Goal: Information Seeking & Learning: Learn about a topic

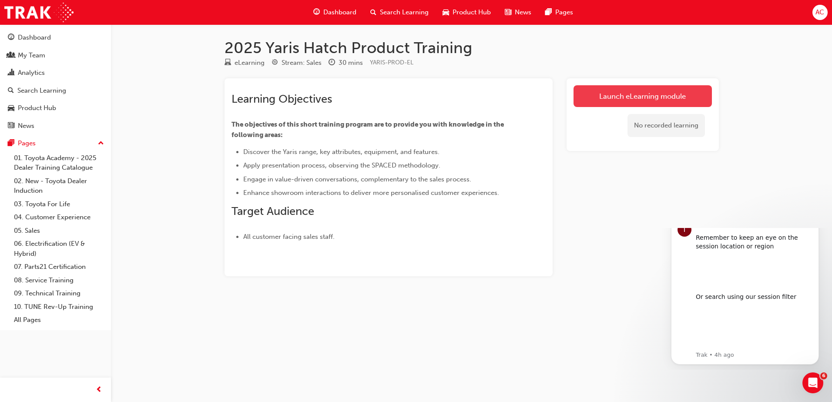
click at [616, 102] on link "Launch eLearning module" at bounding box center [642, 96] width 138 height 22
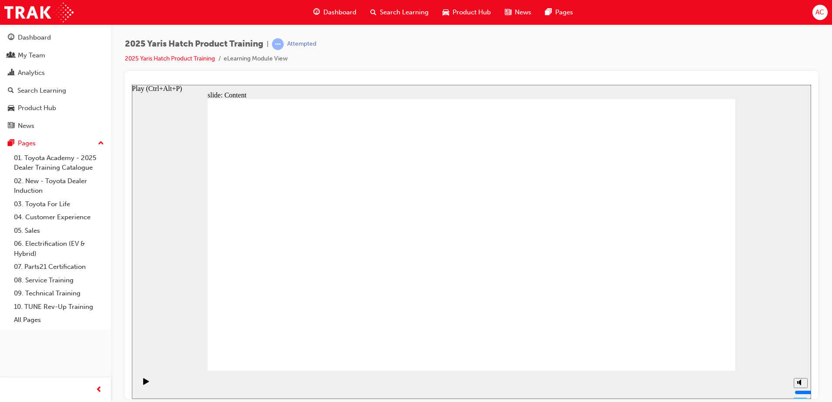
click at [148, 383] on div "Play (Ctrl+Alt+P)" at bounding box center [146, 385] width 15 height 15
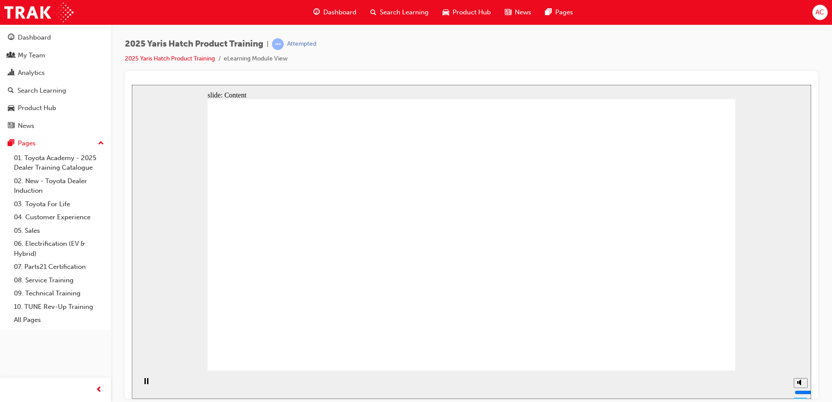
drag, startPoint x: 271, startPoint y: 251, endPoint x: 283, endPoint y: 226, distance: 28.0
drag, startPoint x: 301, startPoint y: 191, endPoint x: 341, endPoint y: 189, distance: 39.6
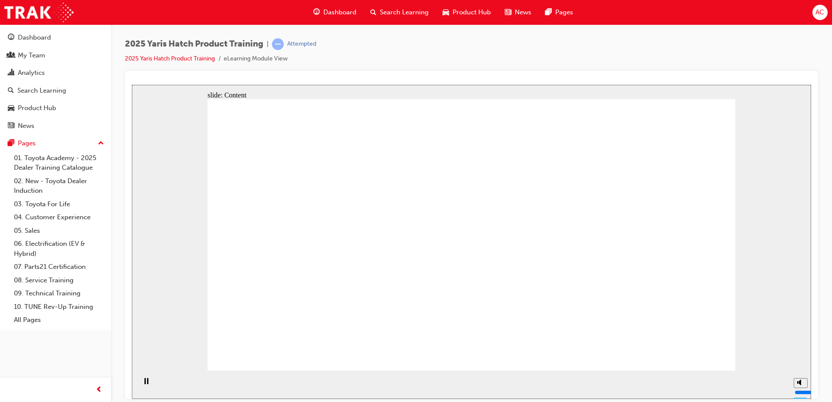
drag, startPoint x: 449, startPoint y: 189, endPoint x: 504, endPoint y: 193, distance: 55.8
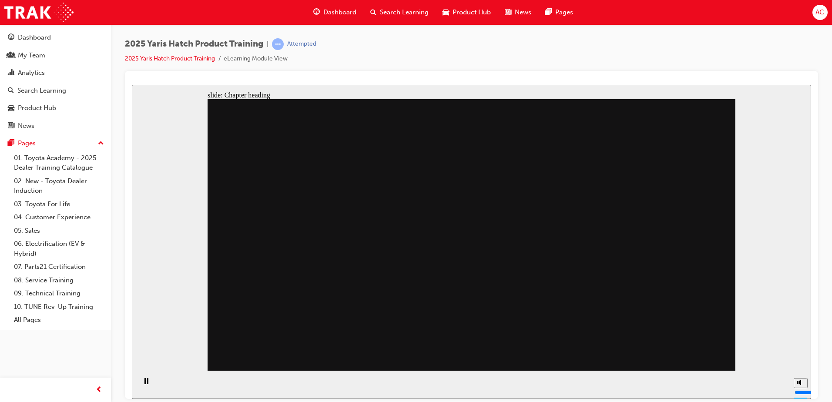
drag, startPoint x: 366, startPoint y: 277, endPoint x: 483, endPoint y: 221, distance: 129.4
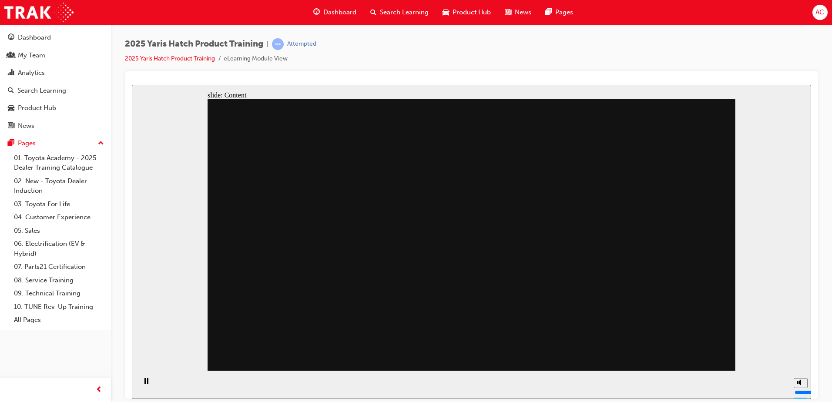
drag, startPoint x: 571, startPoint y: 189, endPoint x: 562, endPoint y: 236, distance: 47.8
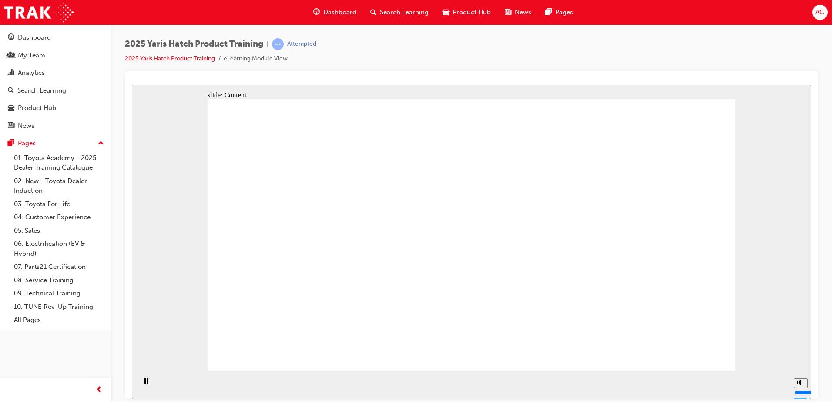
drag, startPoint x: 432, startPoint y: 188, endPoint x: 420, endPoint y: 187, distance: 11.8
drag, startPoint x: 340, startPoint y: 264, endPoint x: 345, endPoint y: 267, distance: 5.5
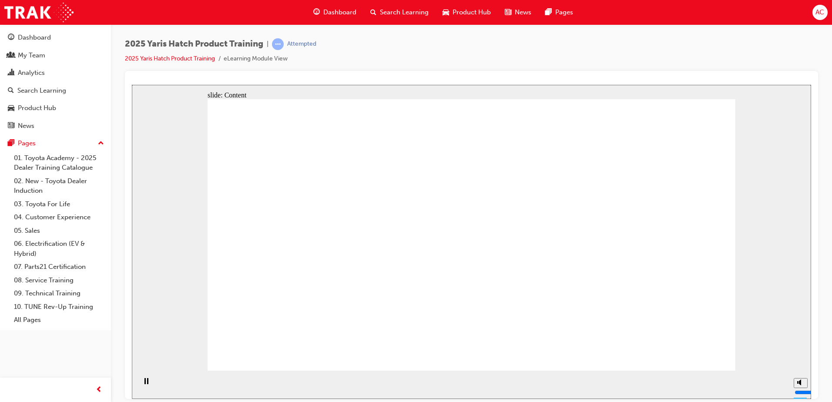
drag, startPoint x: 309, startPoint y: 208, endPoint x: 324, endPoint y: 213, distance: 15.4
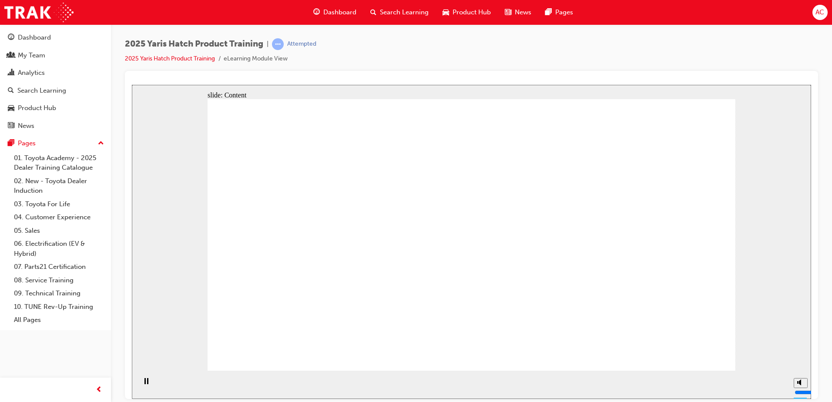
drag, startPoint x: 321, startPoint y: 248, endPoint x: 313, endPoint y: 219, distance: 30.4
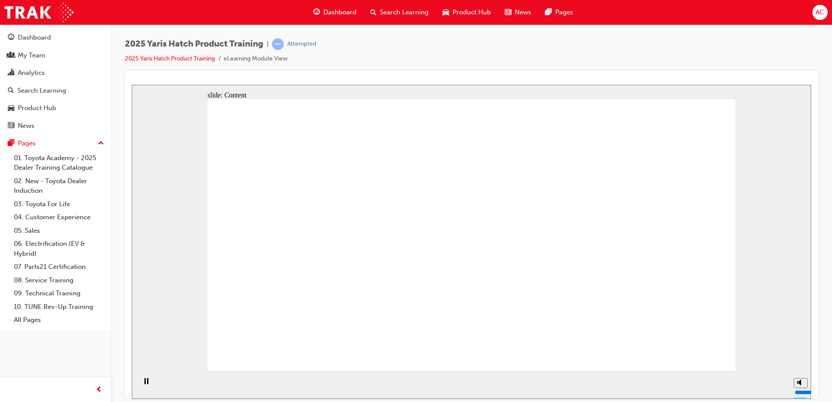
drag, startPoint x: 672, startPoint y: 343, endPoint x: 682, endPoint y: 349, distance: 11.1
drag, startPoint x: 378, startPoint y: 280, endPoint x: 383, endPoint y: 244, distance: 36.9
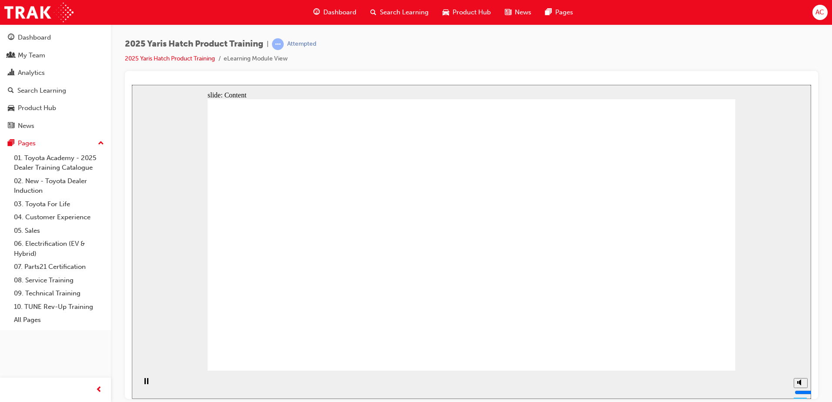
drag, startPoint x: 700, startPoint y: 304, endPoint x: 700, endPoint y: 298, distance: 6.1
drag, startPoint x: 659, startPoint y: 273, endPoint x: 619, endPoint y: 210, distance: 74.5
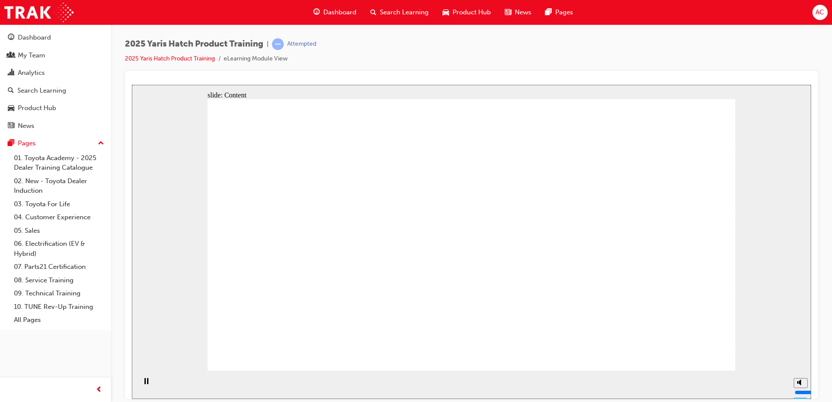
drag, startPoint x: 566, startPoint y: 174, endPoint x: 564, endPoint y: 208, distance: 34.0
drag, startPoint x: 564, startPoint y: 221, endPoint x: 465, endPoint y: 218, distance: 99.3
drag, startPoint x: 403, startPoint y: 200, endPoint x: 421, endPoint y: 185, distance: 23.2
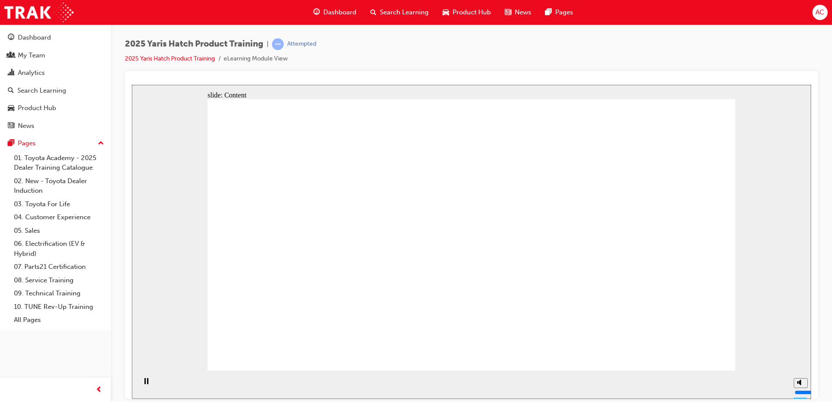
drag, startPoint x: 400, startPoint y: 338, endPoint x: 396, endPoint y: 337, distance: 4.7
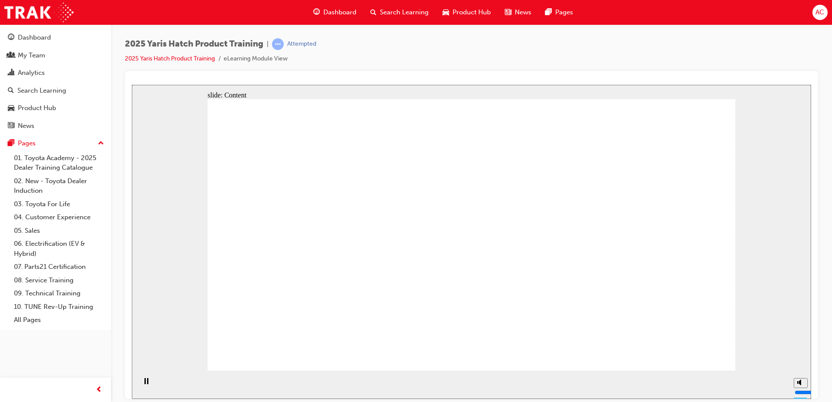
drag, startPoint x: 327, startPoint y: 183, endPoint x: 338, endPoint y: 183, distance: 11.3
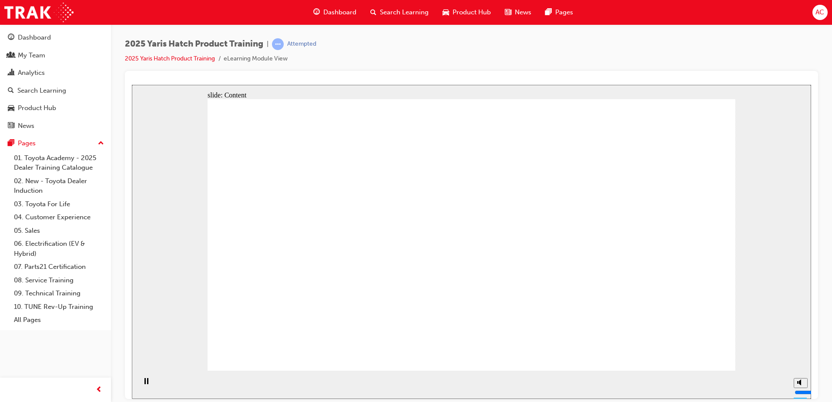
drag, startPoint x: 371, startPoint y: 184, endPoint x: 376, endPoint y: 232, distance: 48.6
drag, startPoint x: 346, startPoint y: 203, endPoint x: 339, endPoint y: 177, distance: 26.6
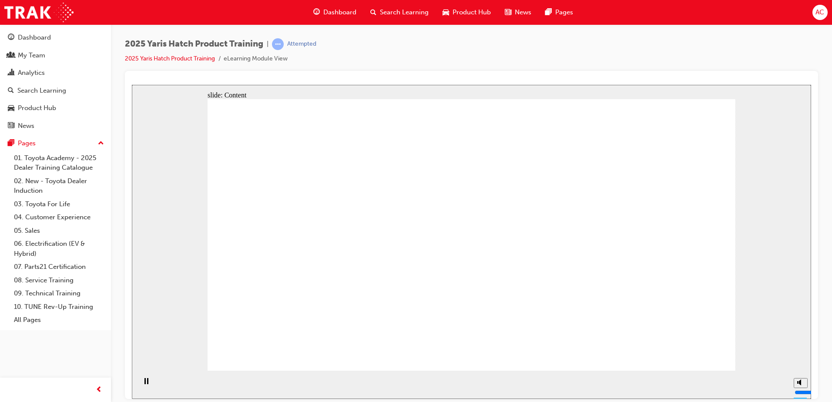
drag, startPoint x: 334, startPoint y: 139, endPoint x: 391, endPoint y: 137, distance: 56.6
drag, startPoint x: 411, startPoint y: 205, endPoint x: 482, endPoint y: 208, distance: 71.9
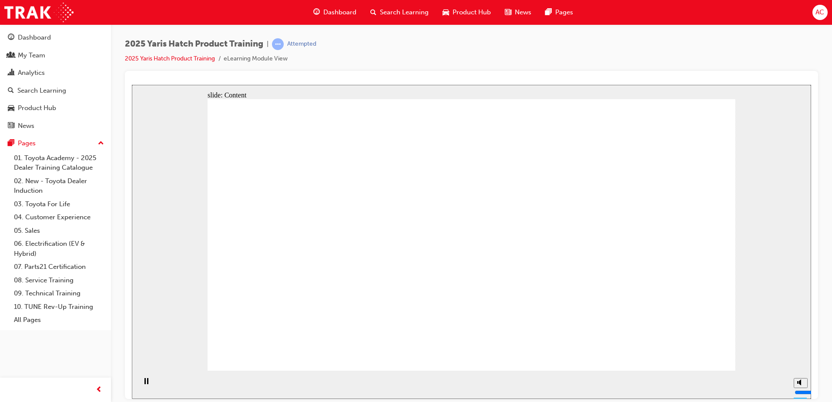
drag, startPoint x: 522, startPoint y: 220, endPoint x: 581, endPoint y: 231, distance: 60.2
drag, startPoint x: 636, startPoint y: 266, endPoint x: 643, endPoint y: 288, distance: 23.3
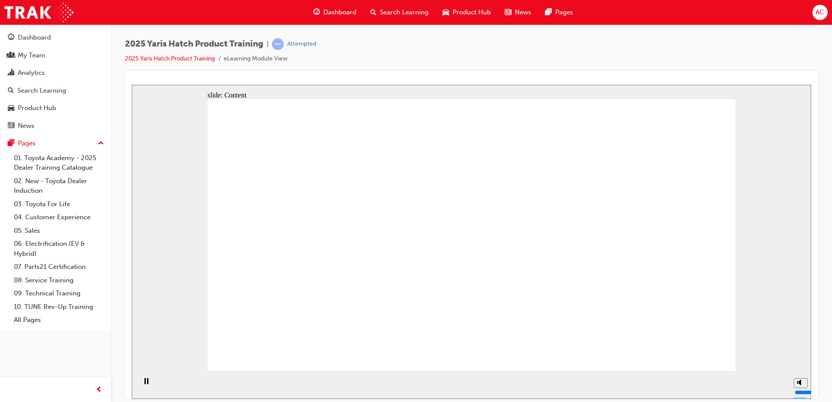
radio input "true"
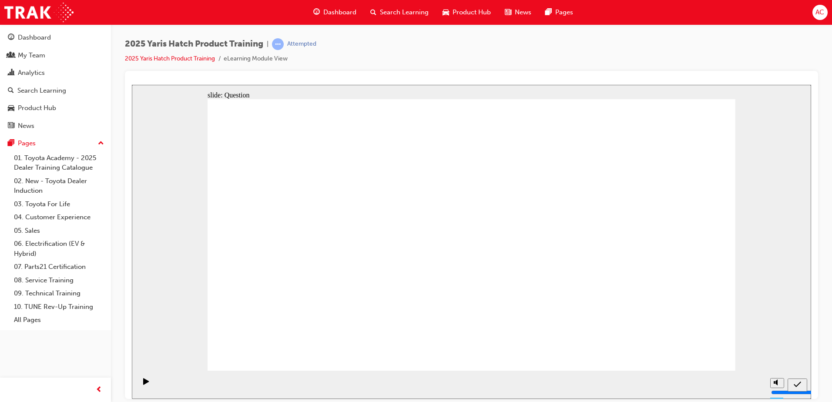
radio input "true"
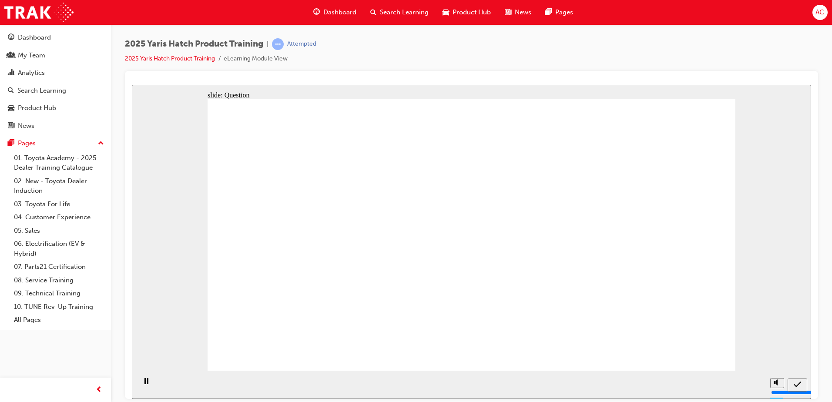
radio input "true"
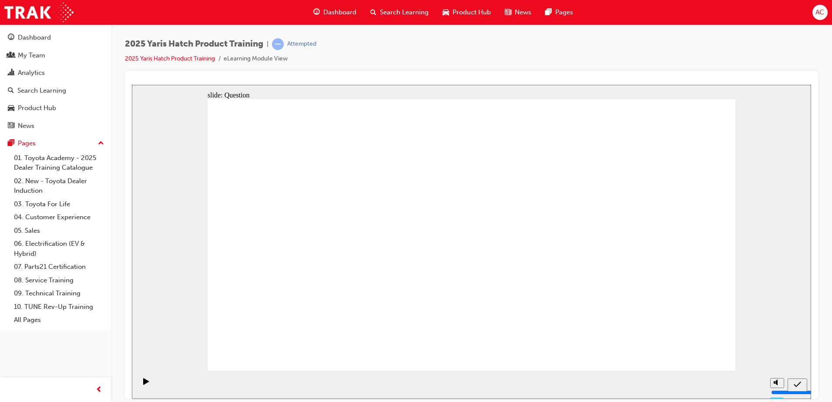
radio input "true"
drag, startPoint x: 689, startPoint y: 347, endPoint x: 690, endPoint y: 353, distance: 6.7
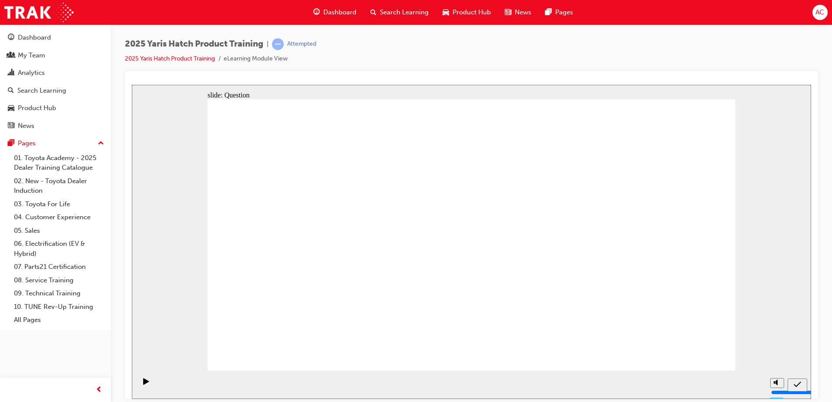
drag, startPoint x: 281, startPoint y: 229, endPoint x: 661, endPoint y: 308, distance: 387.8
drag, startPoint x: 523, startPoint y: 269, endPoint x: 561, endPoint y: 314, distance: 58.3
drag, startPoint x: 645, startPoint y: 231, endPoint x: 454, endPoint y: 315, distance: 208.4
drag, startPoint x: 552, startPoint y: 231, endPoint x: 364, endPoint y: 315, distance: 205.3
drag, startPoint x: 347, startPoint y: 254, endPoint x: 360, endPoint y: 289, distance: 37.6
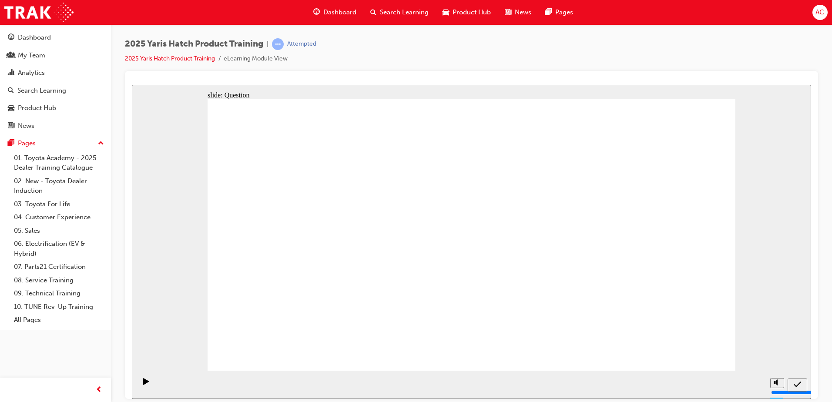
drag, startPoint x: 598, startPoint y: 210, endPoint x: 614, endPoint y: 228, distance: 23.4
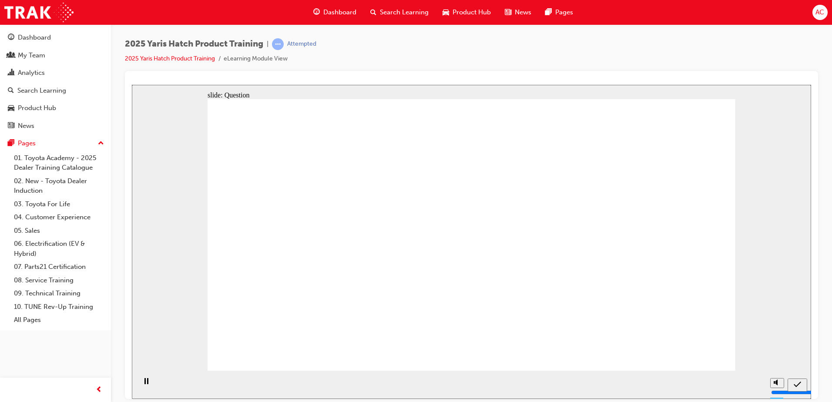
radio input "true"
drag, startPoint x: 468, startPoint y: 303, endPoint x: 470, endPoint y: 298, distance: 5.3
drag, startPoint x: 599, startPoint y: 208, endPoint x: 606, endPoint y: 211, distance: 7.2
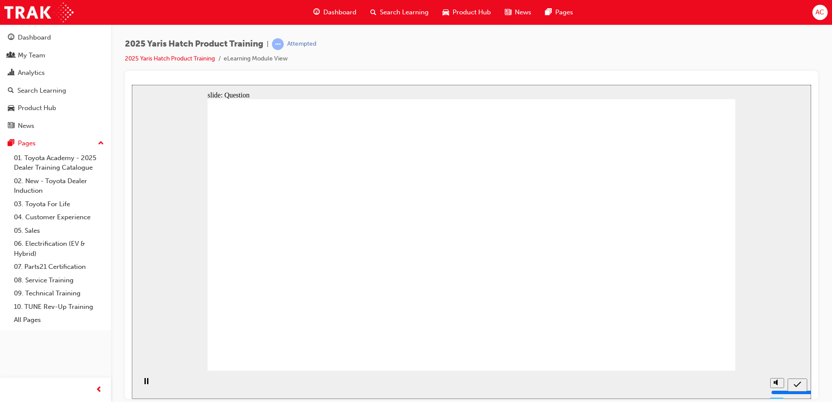
radio input "true"
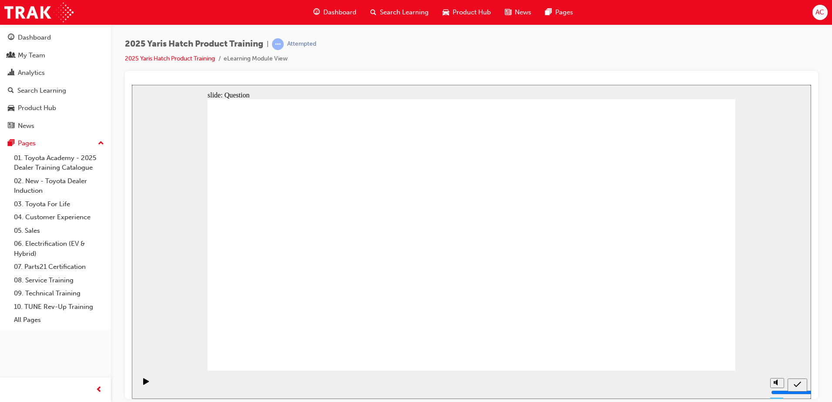
drag, startPoint x: 489, startPoint y: 303, endPoint x: 465, endPoint y: 299, distance: 24.7
radio input "true"
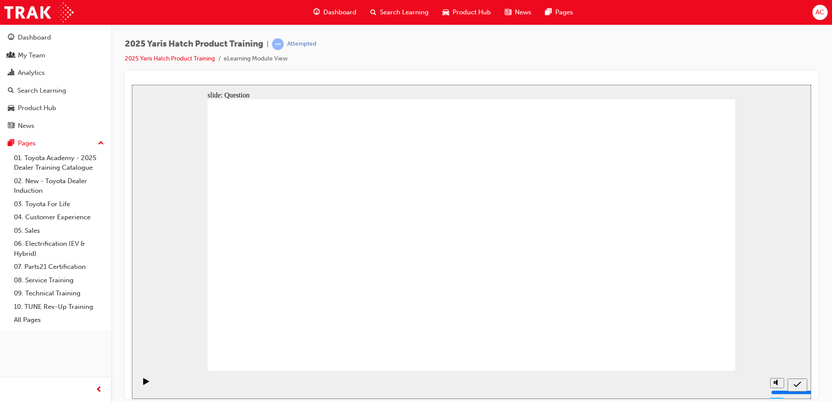
drag, startPoint x: 281, startPoint y: 235, endPoint x: 287, endPoint y: 319, distance: 84.2
drag, startPoint x: 374, startPoint y: 249, endPoint x: 389, endPoint y: 308, distance: 60.7
drag, startPoint x: 465, startPoint y: 224, endPoint x: 488, endPoint y: 307, distance: 85.8
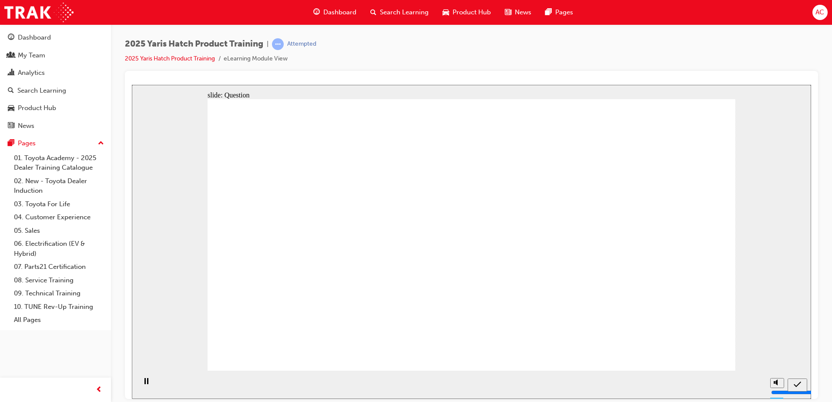
drag, startPoint x: 582, startPoint y: 264, endPoint x: 583, endPoint y: 290, distance: 25.2
drag, startPoint x: 693, startPoint y: 256, endPoint x: 690, endPoint y: 267, distance: 11.2
drag, startPoint x: 665, startPoint y: 239, endPoint x: 675, endPoint y: 337, distance: 98.4
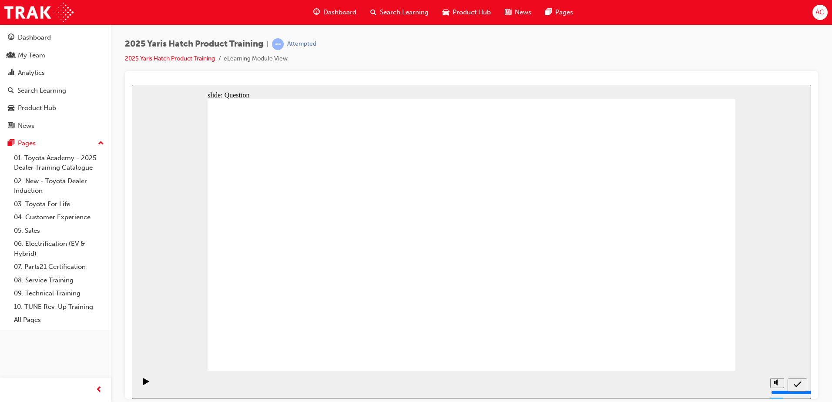
radio input "true"
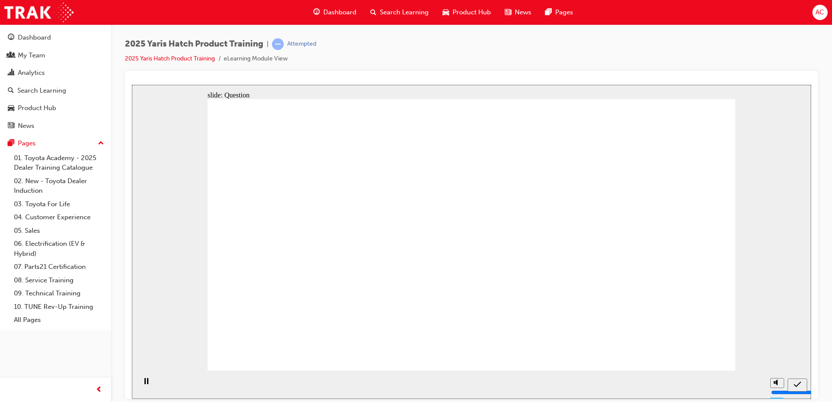
drag, startPoint x: 626, startPoint y: 203, endPoint x: 641, endPoint y: 224, distance: 25.0
radio input "true"
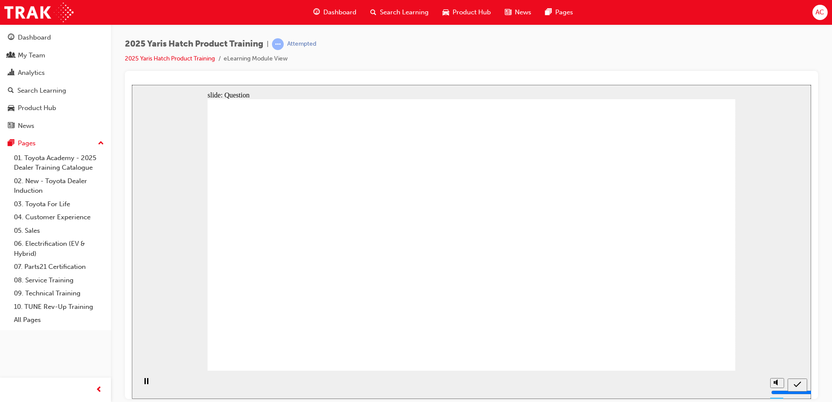
drag, startPoint x: 483, startPoint y: 298, endPoint x: 488, endPoint y: 298, distance: 4.8
radio input "true"
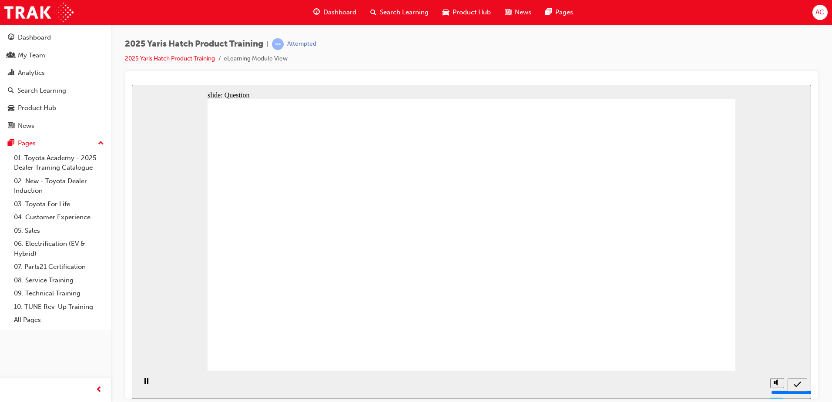
radio input "true"
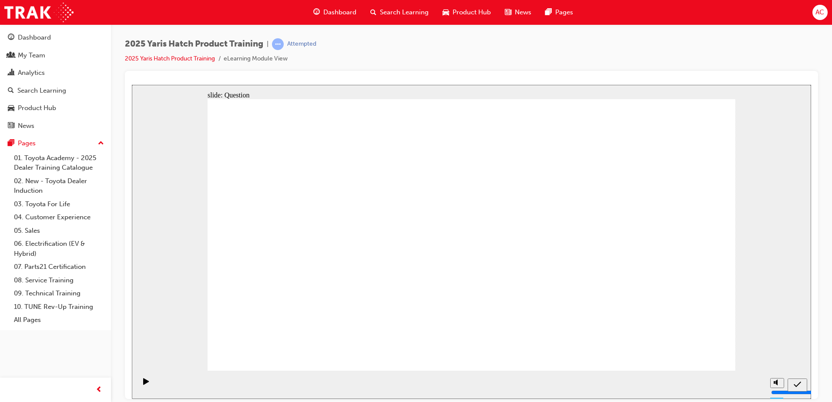
drag, startPoint x: 275, startPoint y: 234, endPoint x: 658, endPoint y: 318, distance: 391.7
drag, startPoint x: 482, startPoint y: 234, endPoint x: 571, endPoint y: 309, distance: 117.0
drag, startPoint x: 610, startPoint y: 254, endPoint x: 451, endPoint y: 313, distance: 170.1
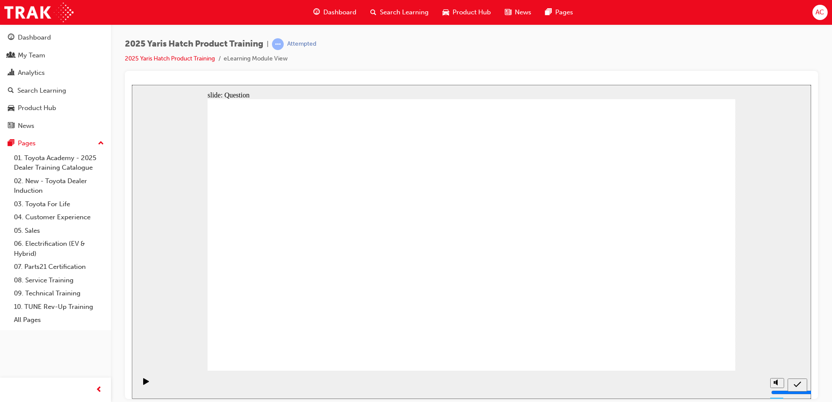
drag, startPoint x: 547, startPoint y: 237, endPoint x: 356, endPoint y: 318, distance: 207.4
drag, startPoint x: 317, startPoint y: 271, endPoint x: 277, endPoint y: 318, distance: 62.7
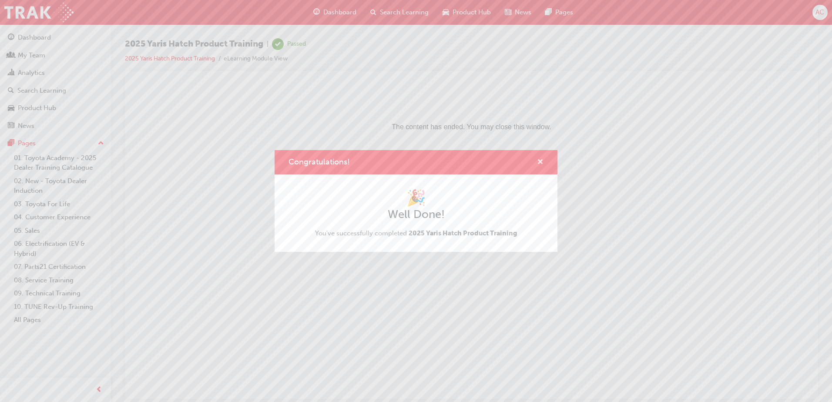
click at [540, 164] on span "cross-icon" at bounding box center [540, 163] width 7 height 8
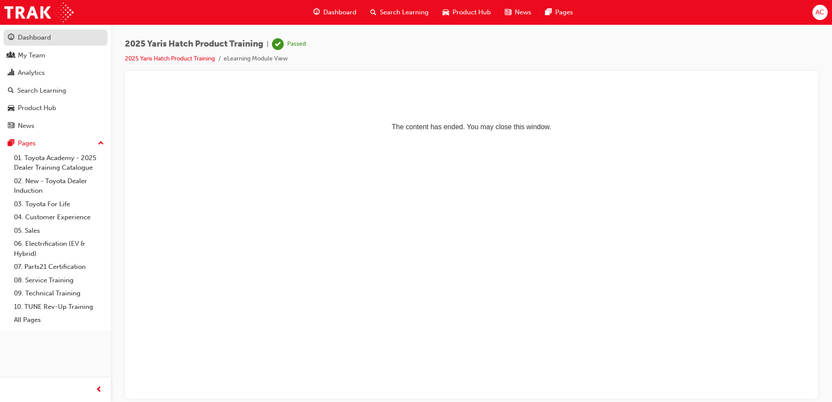
click at [30, 44] on link "Dashboard" at bounding box center [55, 38] width 104 height 16
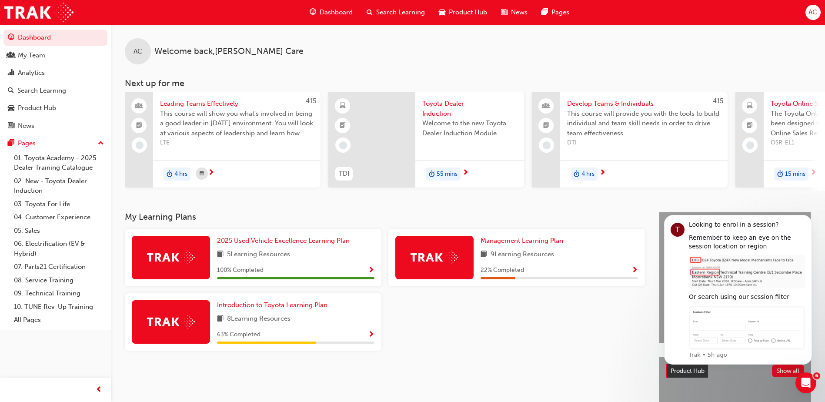
click at [338, 14] on span "Dashboard" at bounding box center [336, 12] width 33 height 10
click at [337, 9] on span "Dashboard" at bounding box center [336, 12] width 33 height 10
click at [337, 11] on span "Dashboard" at bounding box center [336, 12] width 33 height 10
